Goal: Task Accomplishment & Management: Manage account settings

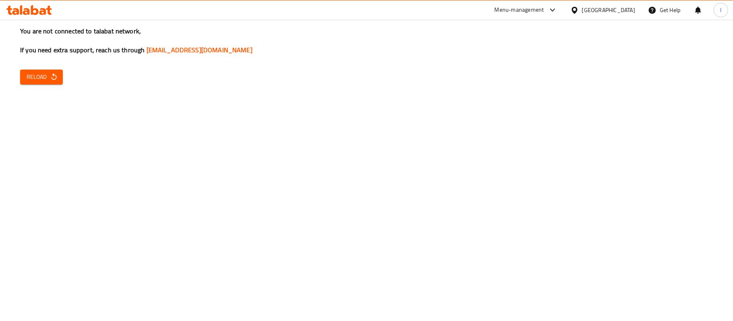
click at [27, 67] on div "You are not connected to talabat network, If you need extra support, reach us t…" at bounding box center [366, 160] width 733 height 321
click at [37, 76] on span "Reload" at bounding box center [42, 77] width 30 height 10
click at [544, 13] on div "Menu-management" at bounding box center [519, 10] width 49 height 10
click at [499, 37] on div "All Plugins" at bounding box center [495, 35] width 25 height 9
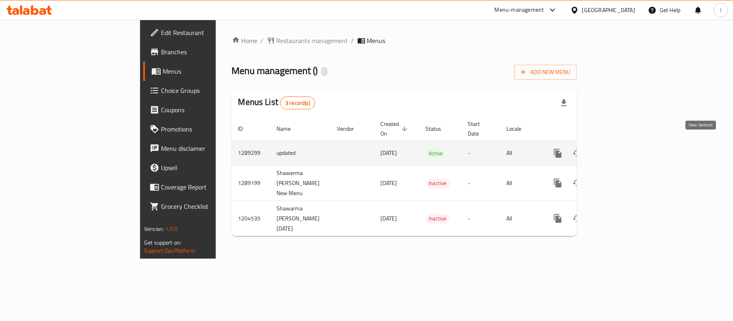
click at [621, 148] on icon "enhanced table" at bounding box center [616, 153] width 10 height 10
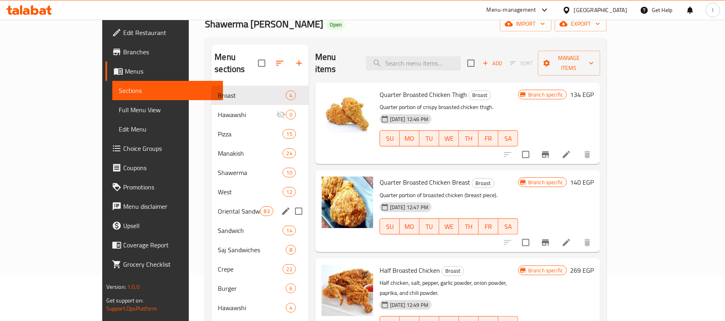
scroll to position [113, 0]
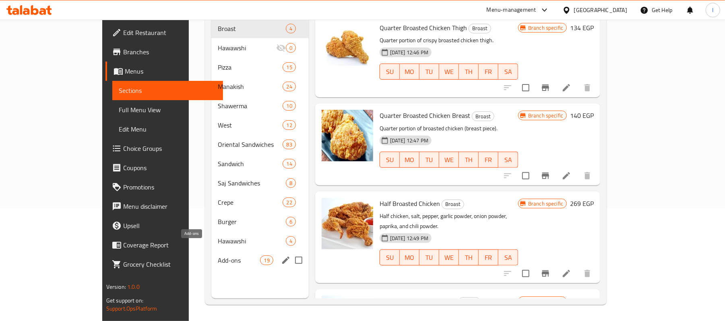
click at [218, 256] on span "Add-ons" at bounding box center [239, 261] width 42 height 10
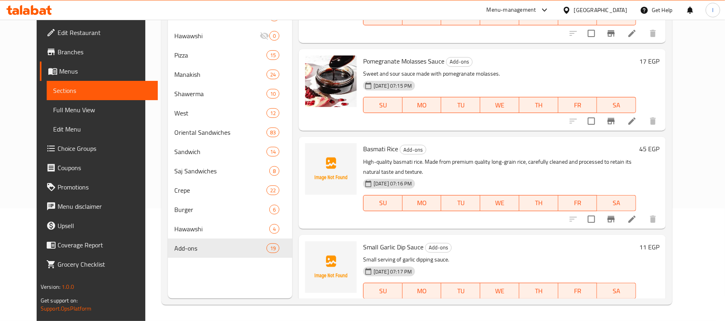
scroll to position [316, 0]
drag, startPoint x: 353, startPoint y: 147, endPoint x: 390, endPoint y: 152, distance: 37.3
click at [390, 152] on div "Basmati Rice Add-ons High-quality basmati rice. Made from premium quality long-…" at bounding box center [499, 182] width 279 height 85
copy h6 "Basmati Rice"
click at [313, 154] on span "upload picture" at bounding box center [316, 155] width 16 height 10
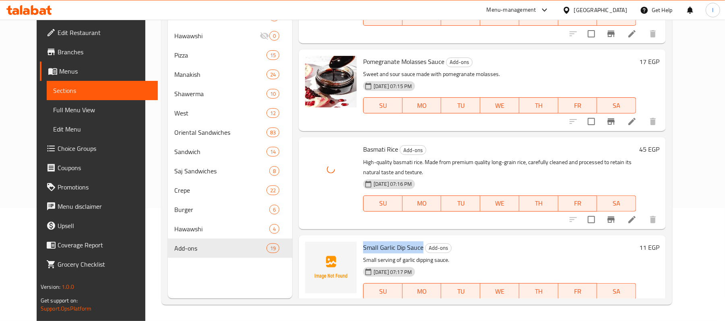
drag, startPoint x: 353, startPoint y: 245, endPoint x: 414, endPoint y: 248, distance: 60.4
click at [414, 248] on span "Small Garlic Dip Sauce" at bounding box center [393, 247] width 60 height 12
copy span "Small Garlic Dip Sauce"
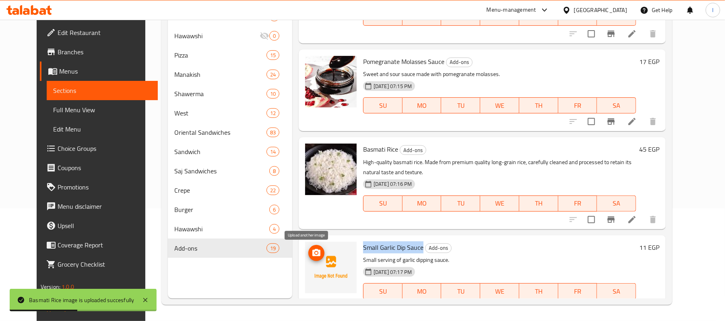
click at [312, 254] on icon "upload picture" at bounding box center [316, 252] width 8 height 7
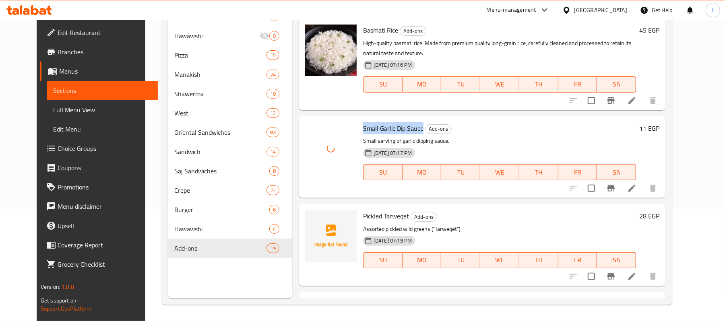
scroll to position [477, 0]
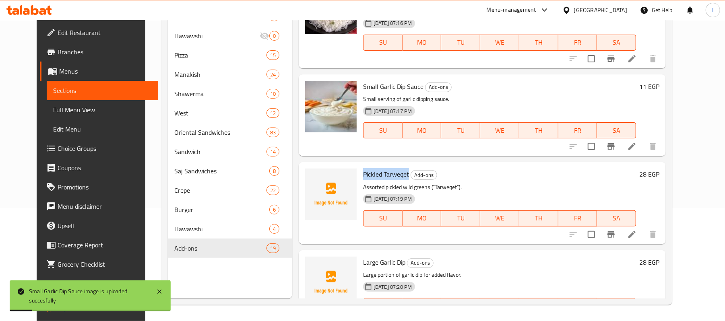
drag, startPoint x: 353, startPoint y: 175, endPoint x: 400, endPoint y: 173, distance: 46.7
click at [400, 173] on div "Pickled Tarweqet Add-ons Assorted pickled wild greens (“Tarweqet”). 03-07-2025 …" at bounding box center [499, 202] width 279 height 75
copy span "Pickled Tarweqet"
click at [315, 179] on circle "upload picture" at bounding box center [316, 180] width 2 height 2
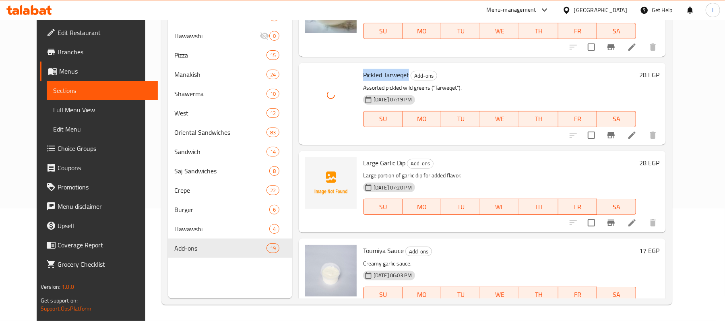
scroll to position [638, 0]
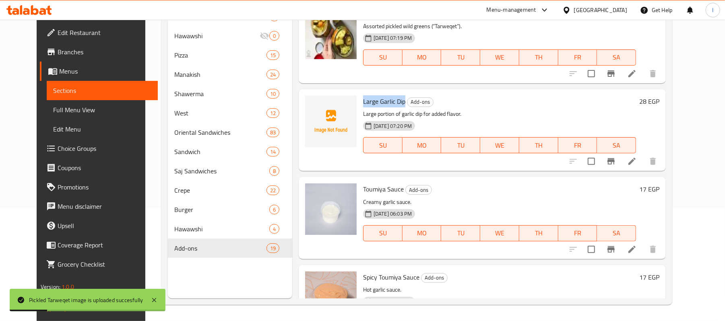
drag, startPoint x: 351, startPoint y: 104, endPoint x: 395, endPoint y: 102, distance: 43.5
click at [395, 102] on div "Large Garlic Dip Add-ons Large portion of garlic dip for added flavor. 03-07-20…" at bounding box center [499, 130] width 279 height 75
copy span "Large Garlic Dip"
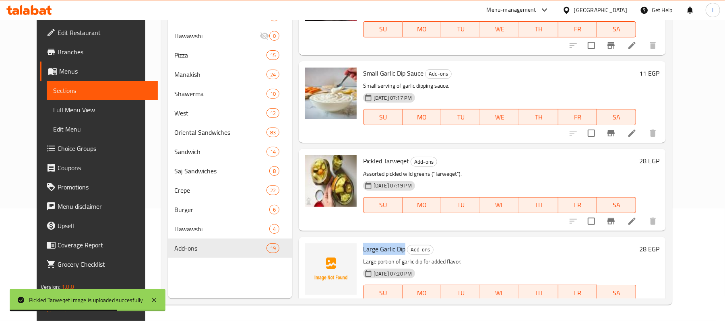
scroll to position [477, 0]
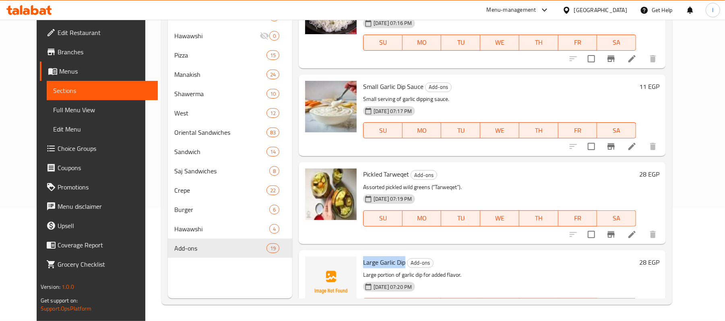
drag, startPoint x: 353, startPoint y: 84, endPoint x: 414, endPoint y: 84, distance: 61.2
click at [414, 84] on div "Small Garlic Dip Sauce Add-ons Small serving of garlic dipping sauce. 03-07-202…" at bounding box center [499, 115] width 279 height 75
copy span "Small Garlic Dip Sauce"
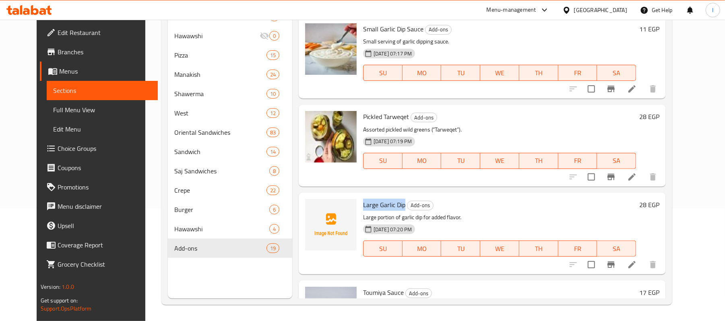
scroll to position [584, 0]
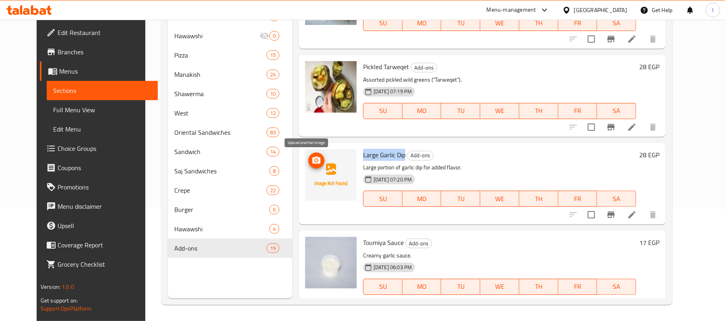
click at [312, 158] on span "upload picture" at bounding box center [316, 161] width 16 height 10
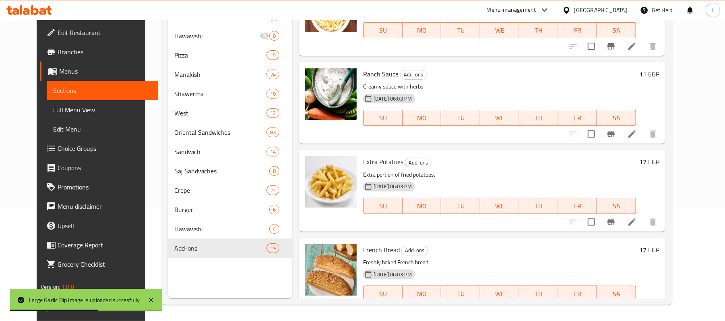
scroll to position [1389, 0]
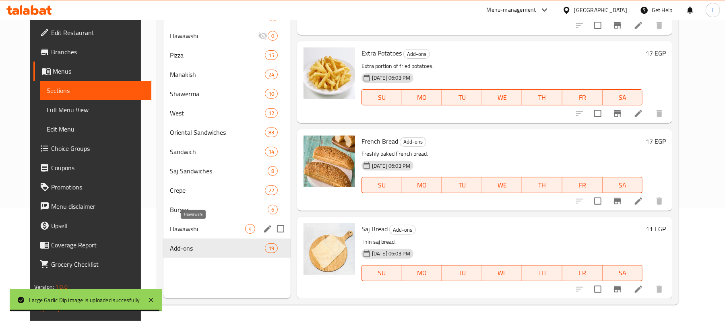
click at [220, 231] on span "Hawawshi" at bounding box center [207, 229] width 75 height 10
